Goal: Find specific page/section: Find specific page/section

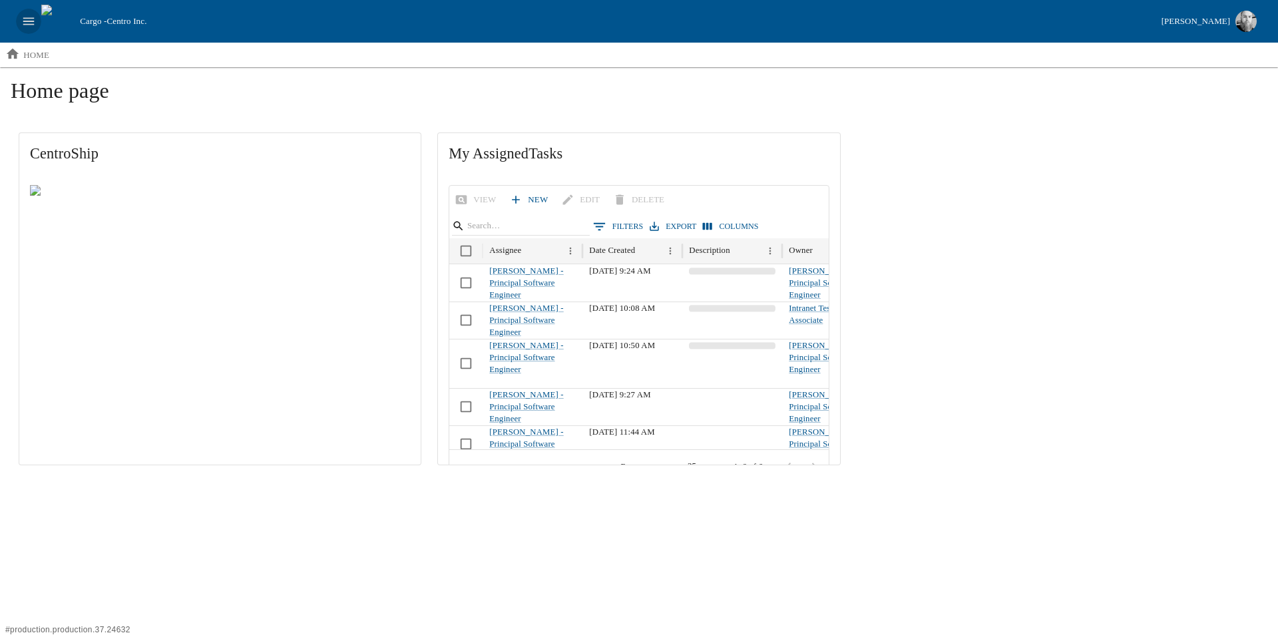
click at [30, 23] on icon "open drawer" at bounding box center [28, 21] width 15 height 15
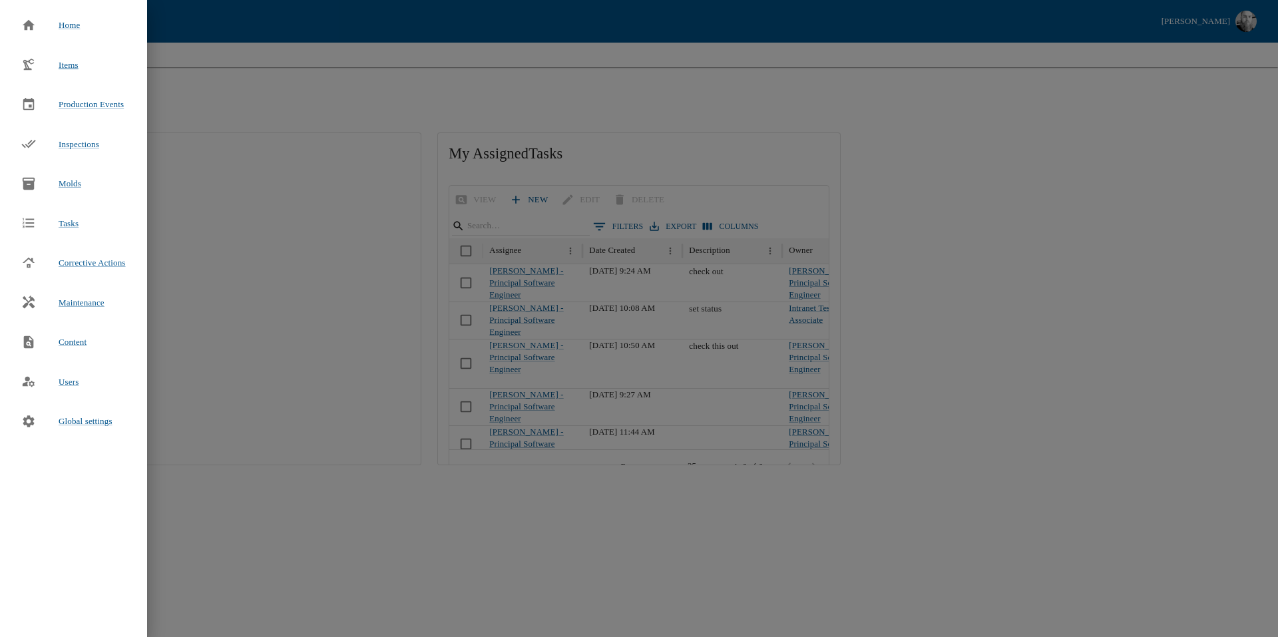
click at [71, 69] on span "Items" at bounding box center [69, 65] width 20 height 10
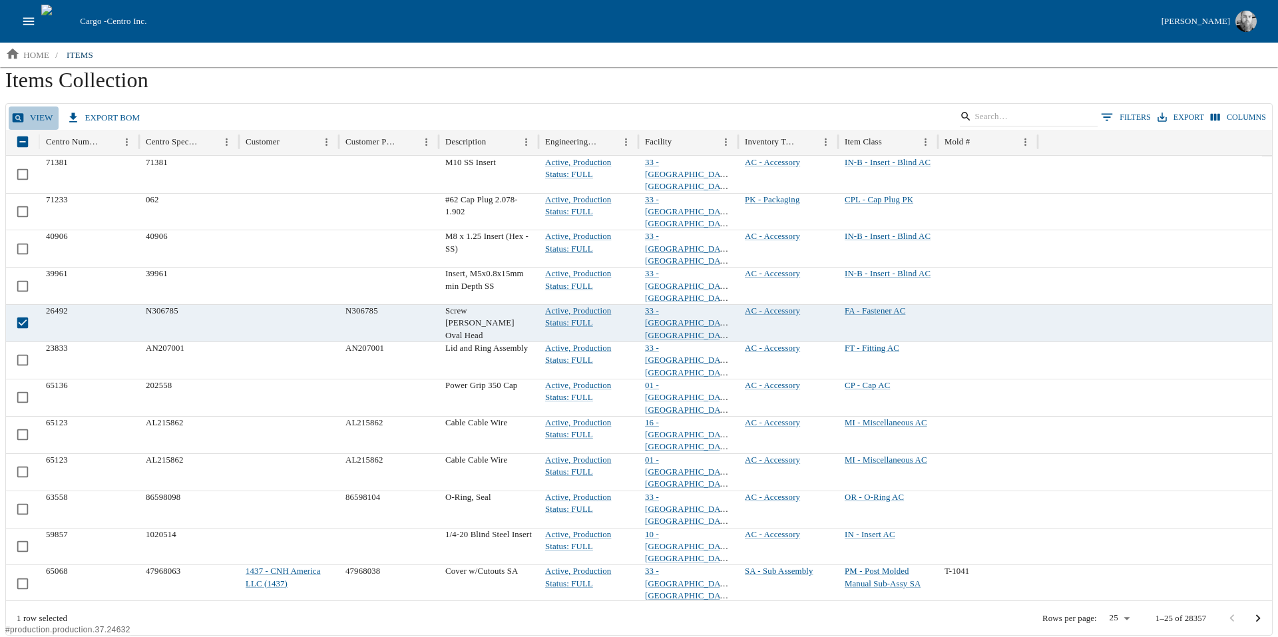
click at [39, 120] on link "view" at bounding box center [34, 117] width 50 height 23
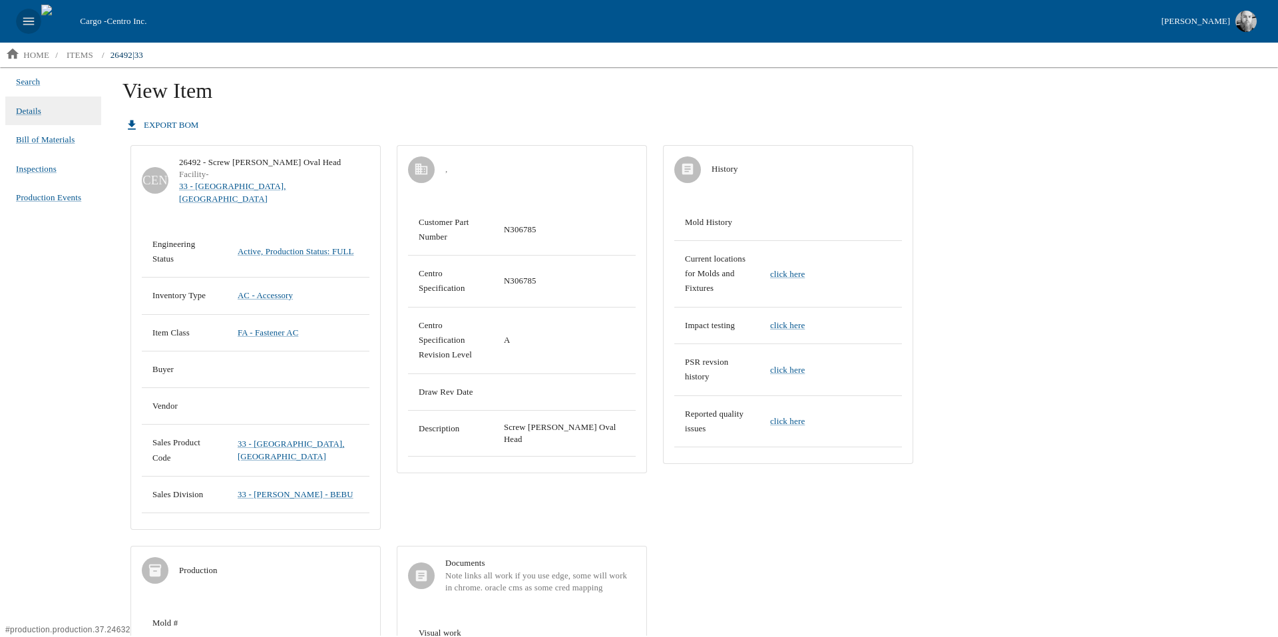
click at [33, 16] on icon "open drawer" at bounding box center [28, 21] width 15 height 15
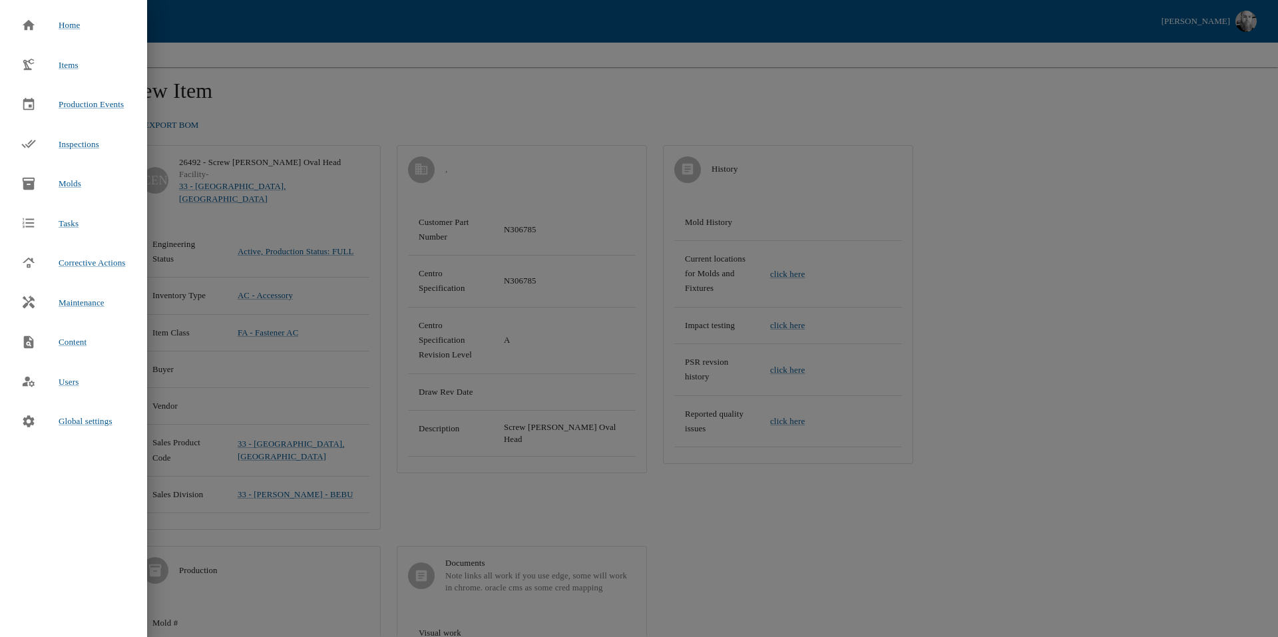
click at [301, 94] on div at bounding box center [639, 318] width 1278 height 637
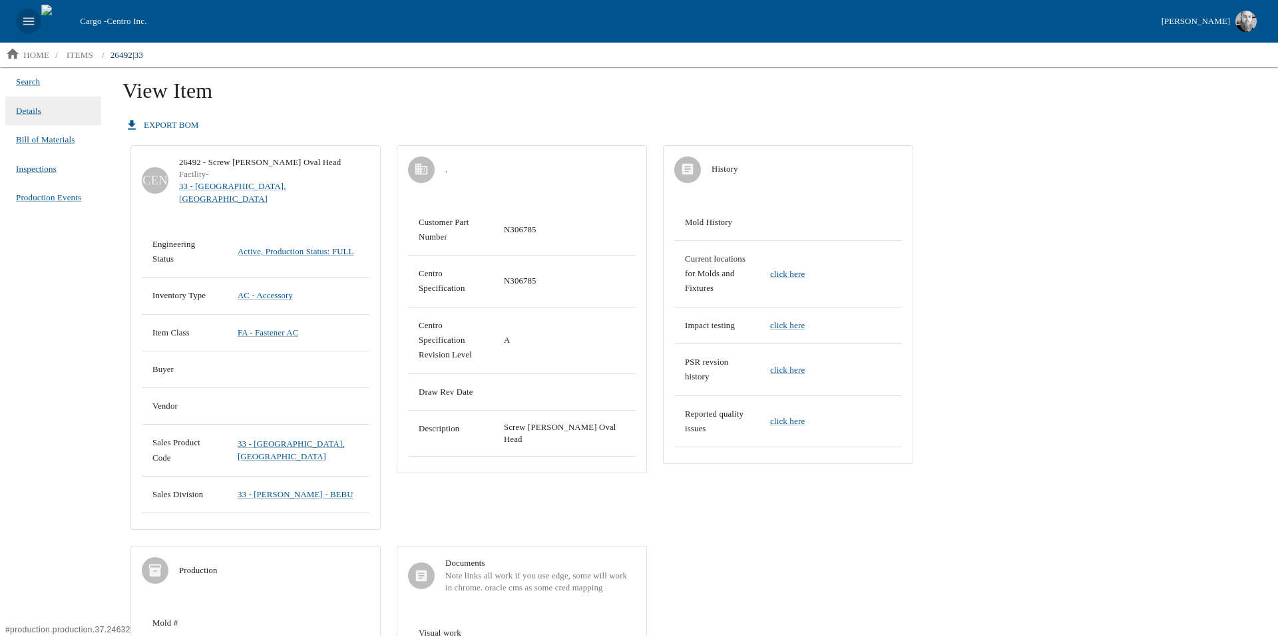
click at [29, 14] on icon "open drawer" at bounding box center [28, 21] width 15 height 15
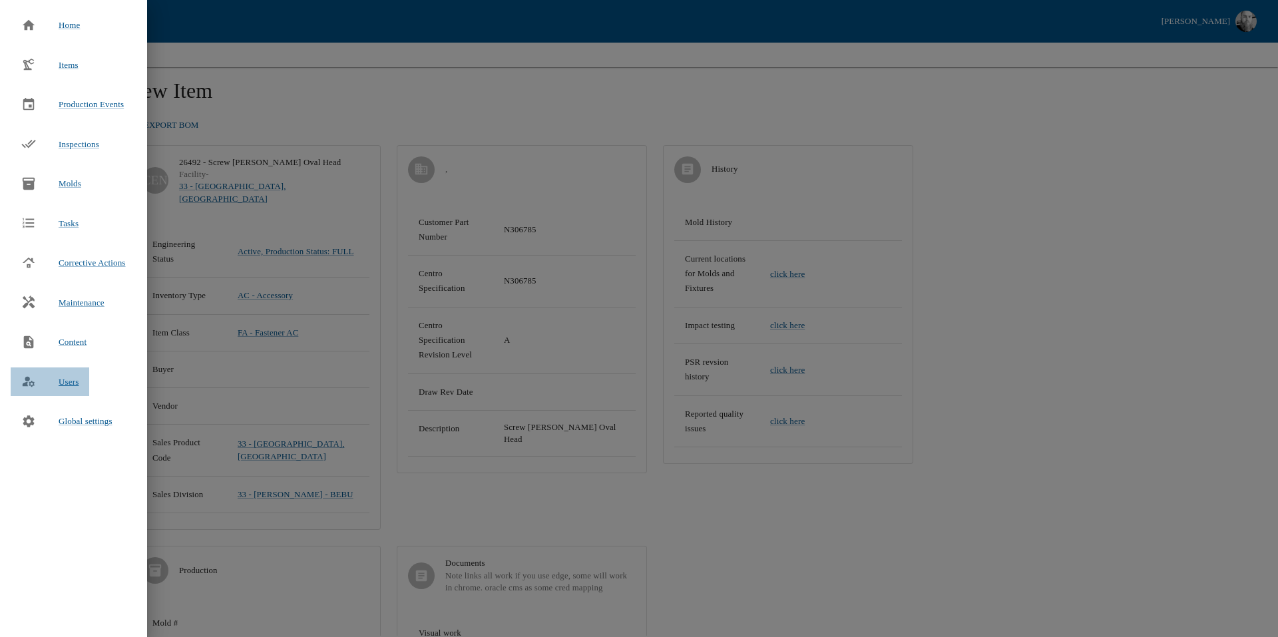
click at [60, 389] on div "Users" at bounding box center [50, 381] width 79 height 29
